Goal: Information Seeking & Learning: Learn about a topic

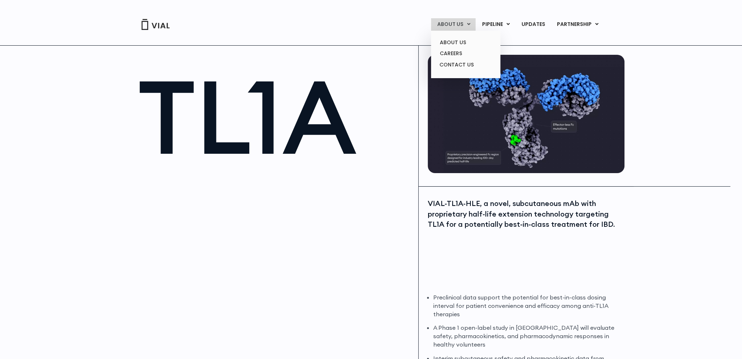
click at [466, 24] on link "ABOUT US" at bounding box center [453, 24] width 45 height 12
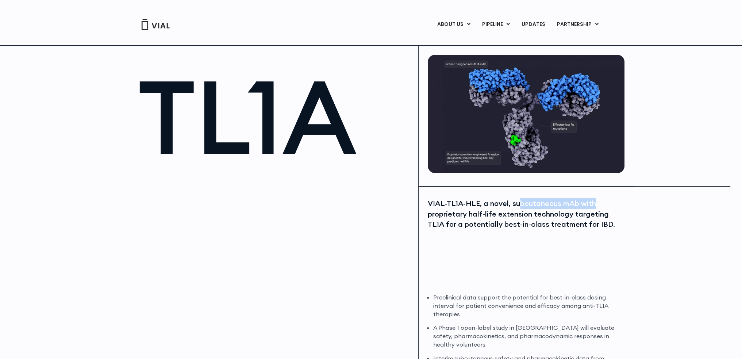
drag, startPoint x: 519, startPoint y: 204, endPoint x: 663, endPoint y: 205, distance: 144.2
click at [663, 205] on div "TL1A VIAL-TL1A-HLE, a novel, subcutaneous mAb with proprietary half-life extens…" at bounding box center [371, 214] width 742 height 339
click at [686, 235] on div "TL1A VIAL-TL1A-HLE, a novel, subcutaneous mAb with proprietary half-life extens…" at bounding box center [371, 214] width 742 height 339
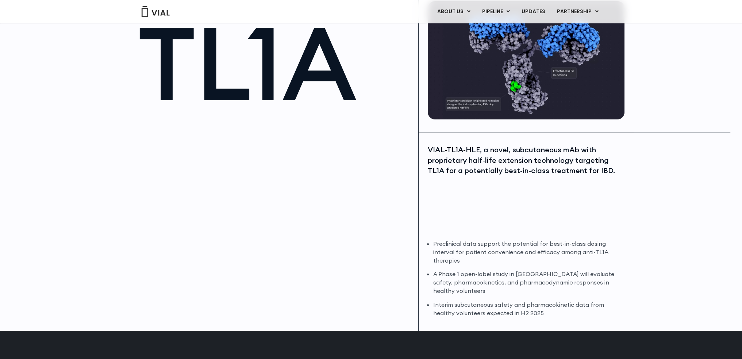
scroll to position [73, 0]
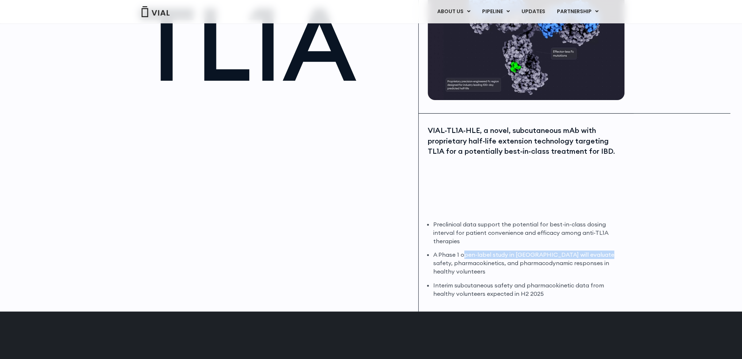
drag, startPoint x: 464, startPoint y: 257, endPoint x: 617, endPoint y: 254, distance: 153.3
click at [617, 254] on li "A Phase 1 open-label study in Australia will evaluate safety, pharmacokinetics,…" at bounding box center [527, 262] width 189 height 25
click at [660, 261] on div "TL1A VIAL-TL1A-HLE, a novel, subcutaneous mAb with proprietary half-life extens…" at bounding box center [371, 141] width 742 height 339
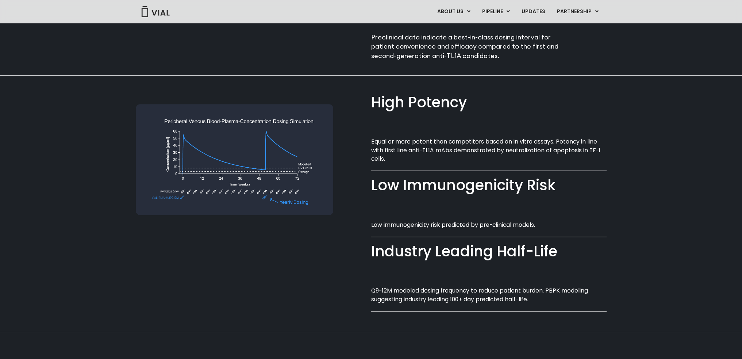
scroll to position [511, 0]
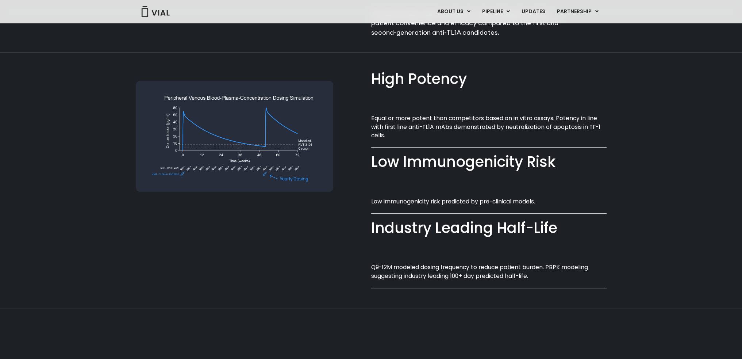
click at [341, 149] on div at bounding box center [253, 173] width 235 height 242
click at [307, 144] on img at bounding box center [234, 136] width 197 height 111
drag, startPoint x: 372, startPoint y: 265, endPoint x: 472, endPoint y: 265, distance: 99.3
click at [471, 265] on p "Q9-12M modeled dosing frequency to reduce patient burden. PBPK modeling suggest…" at bounding box center [488, 271] width 235 height 17
copy p "Q9-12M modeled dosing frequency"
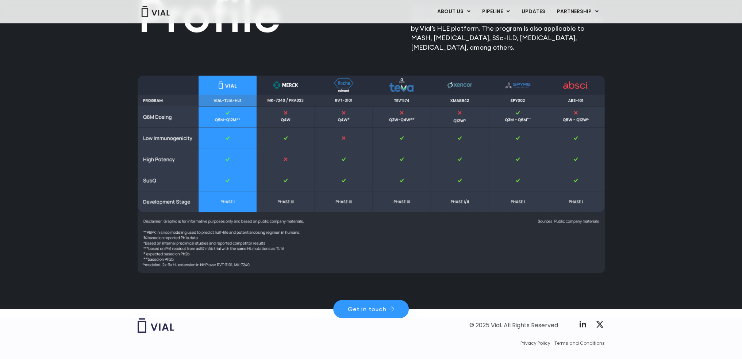
scroll to position [985, 0]
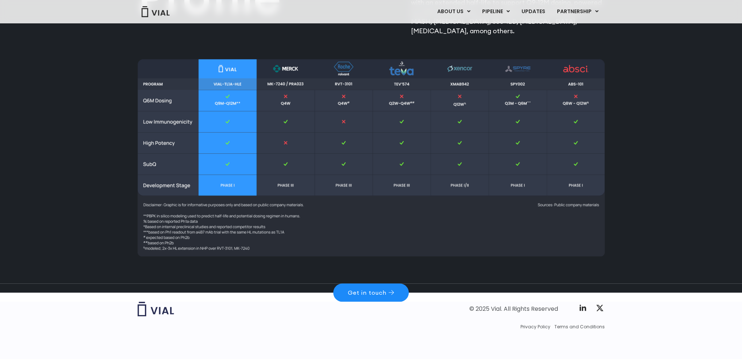
click at [371, 296] on link "Get in touch" at bounding box center [371, 292] width 76 height 18
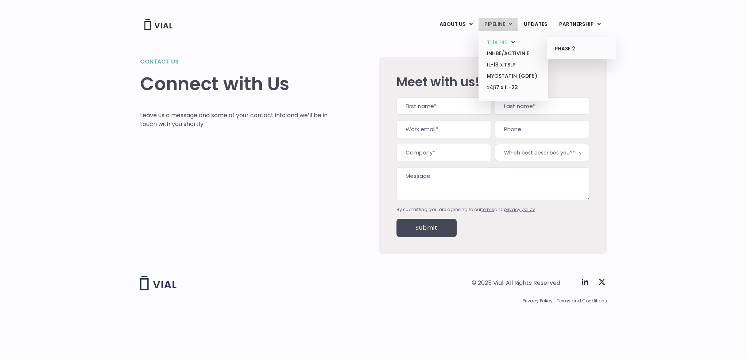
click at [505, 42] on link "TL1A HLE" at bounding box center [513, 42] width 64 height 11
click at [572, 46] on link "PHASE 2" at bounding box center [582, 49] width 64 height 12
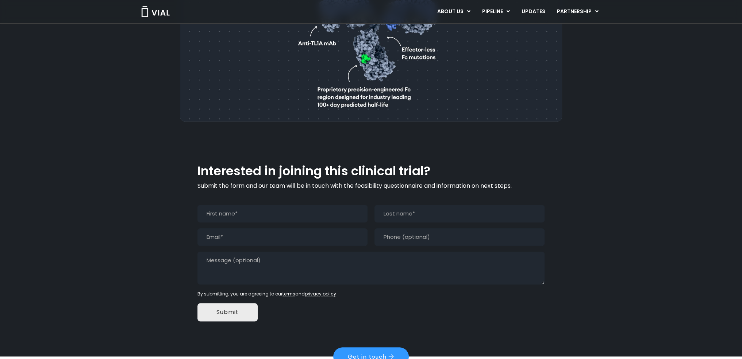
scroll to position [549, 0]
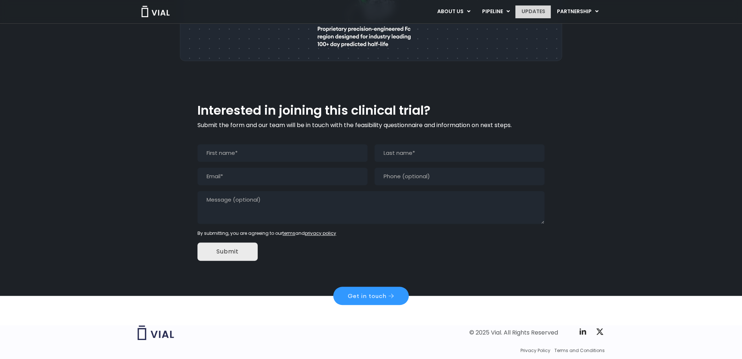
click at [541, 11] on link "UPDATES" at bounding box center [532, 11] width 35 height 12
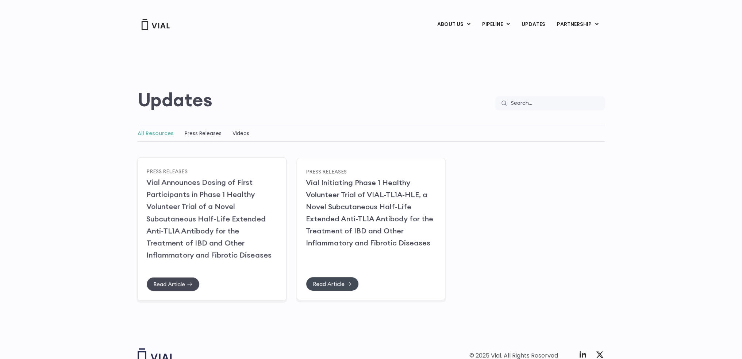
click at [155, 279] on link "Read Article" at bounding box center [172, 284] width 53 height 14
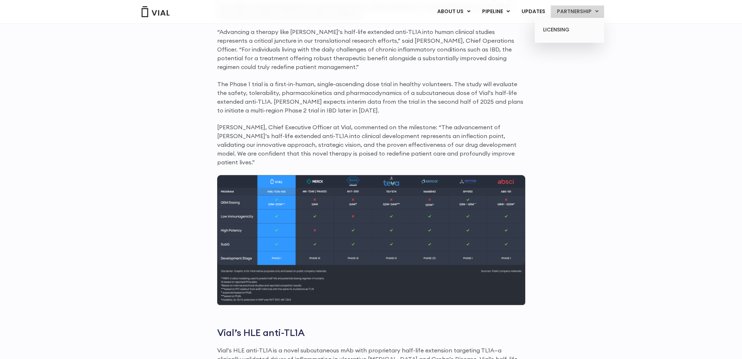
scroll to position [577, 0]
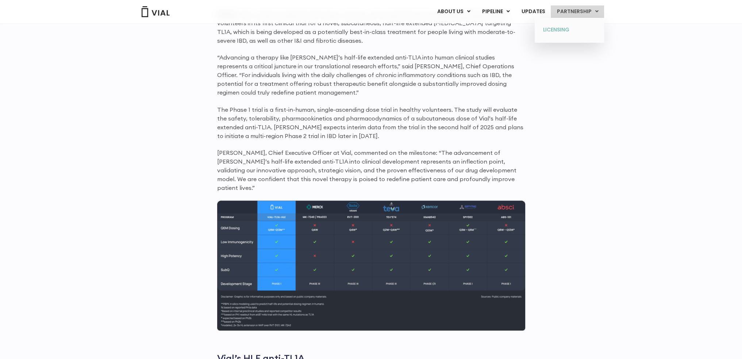
click at [554, 30] on link "LICENSING" at bounding box center [569, 30] width 64 height 12
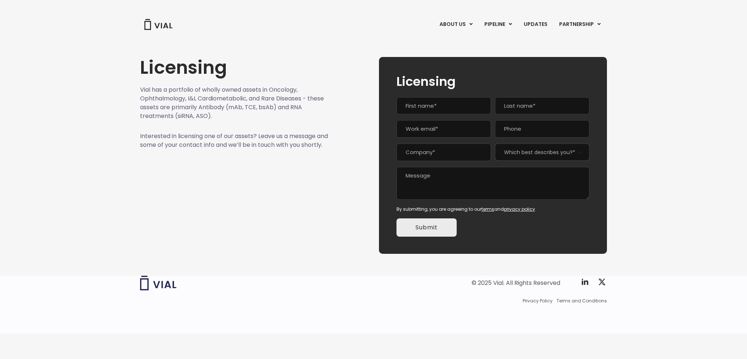
click at [689, 200] on div "Licensing Vial has a portfolio of wholly owned assets in Oncology, Ophthalmolog…" at bounding box center [373, 147] width 747 height 232
click at [160, 26] on img at bounding box center [158, 24] width 29 height 11
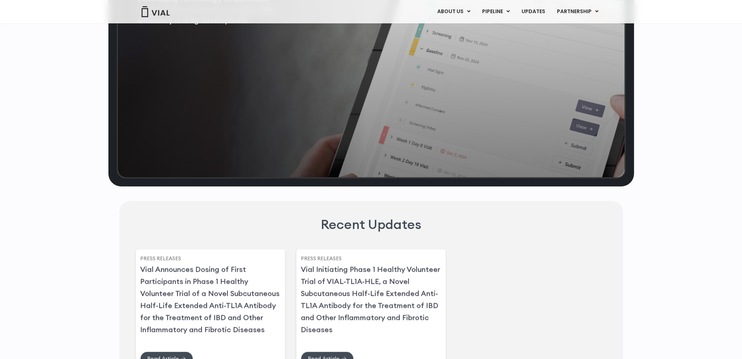
scroll to position [1586, 0]
